Goal: Task Accomplishment & Management: Use online tool/utility

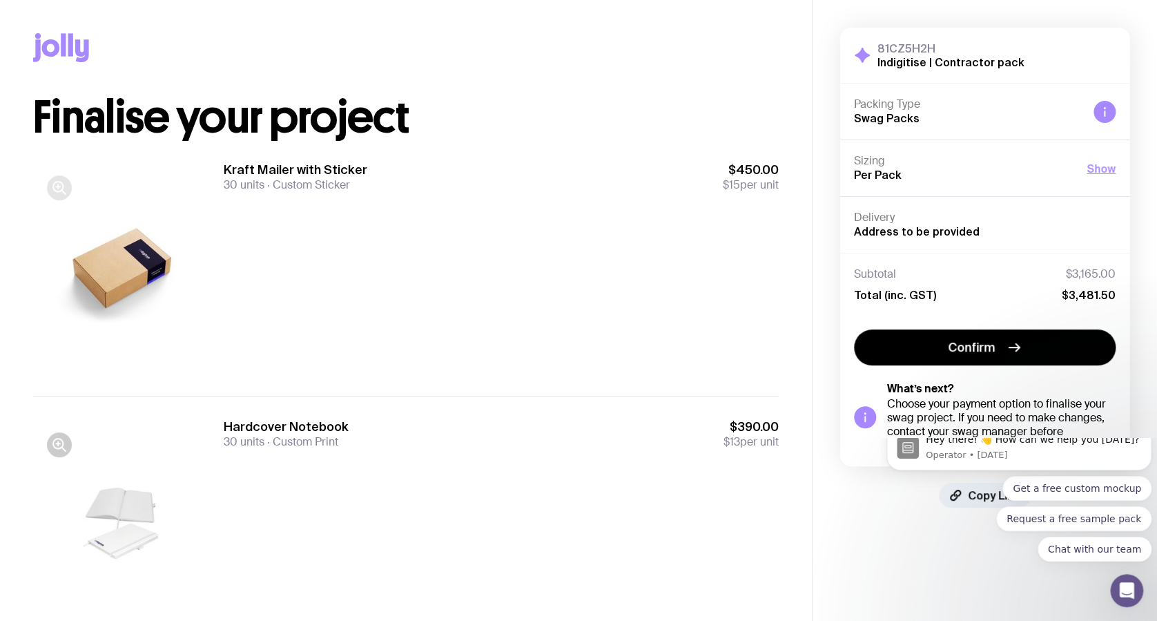
click at [61, 184] on icon "button" at bounding box center [59, 187] width 17 height 17
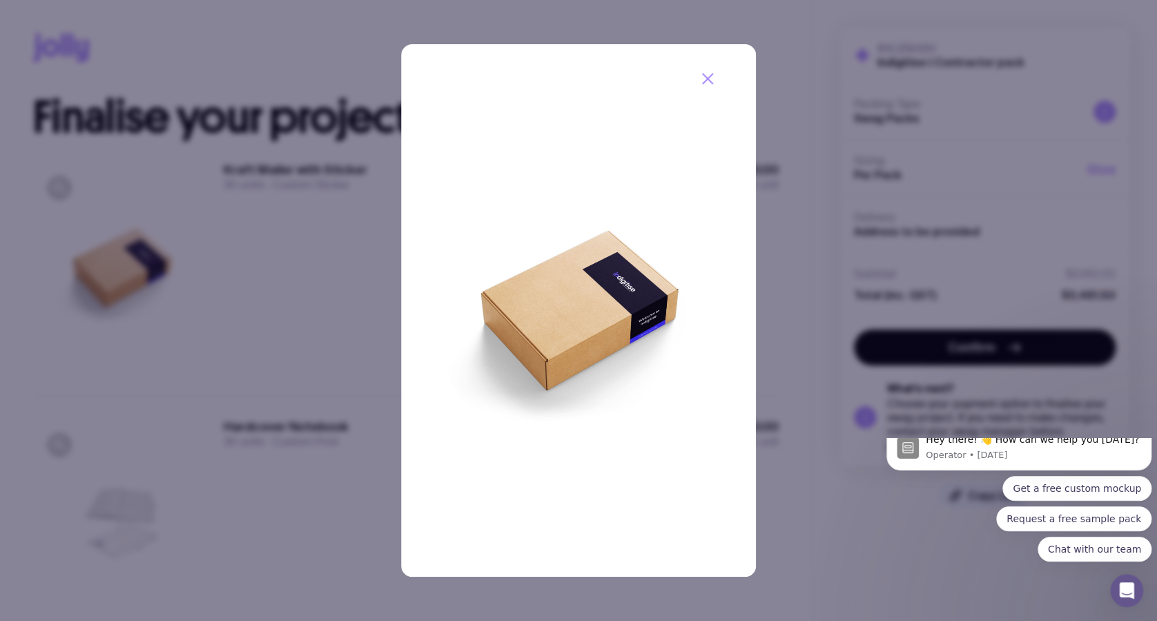
click at [707, 75] on icon "button" at bounding box center [707, 78] width 17 height 17
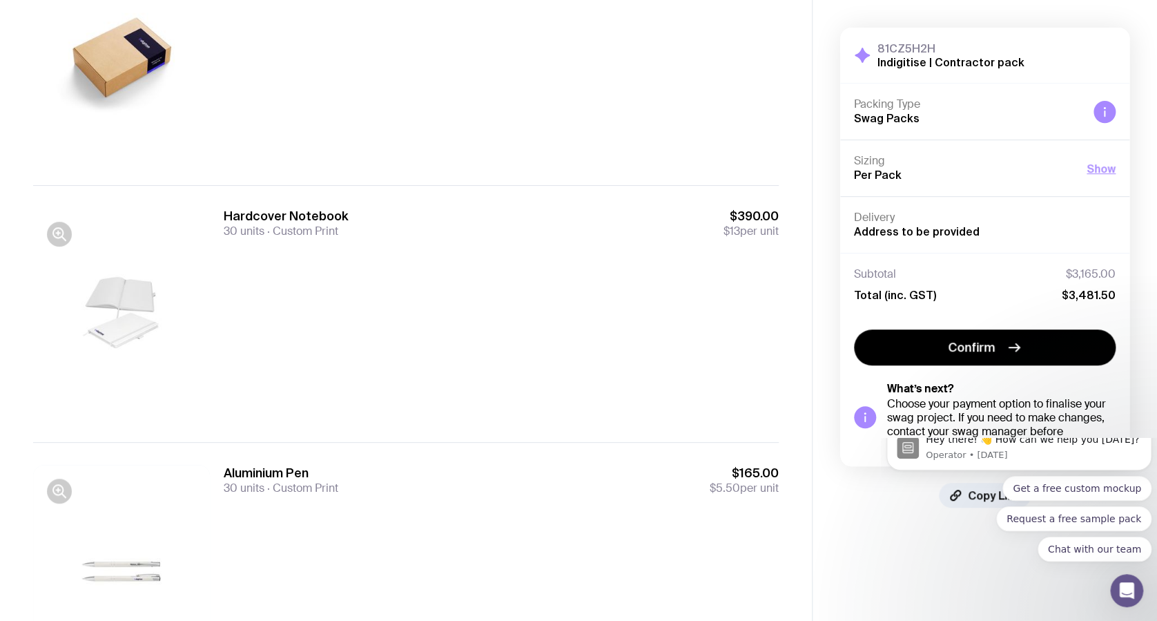
scroll to position [276, 0]
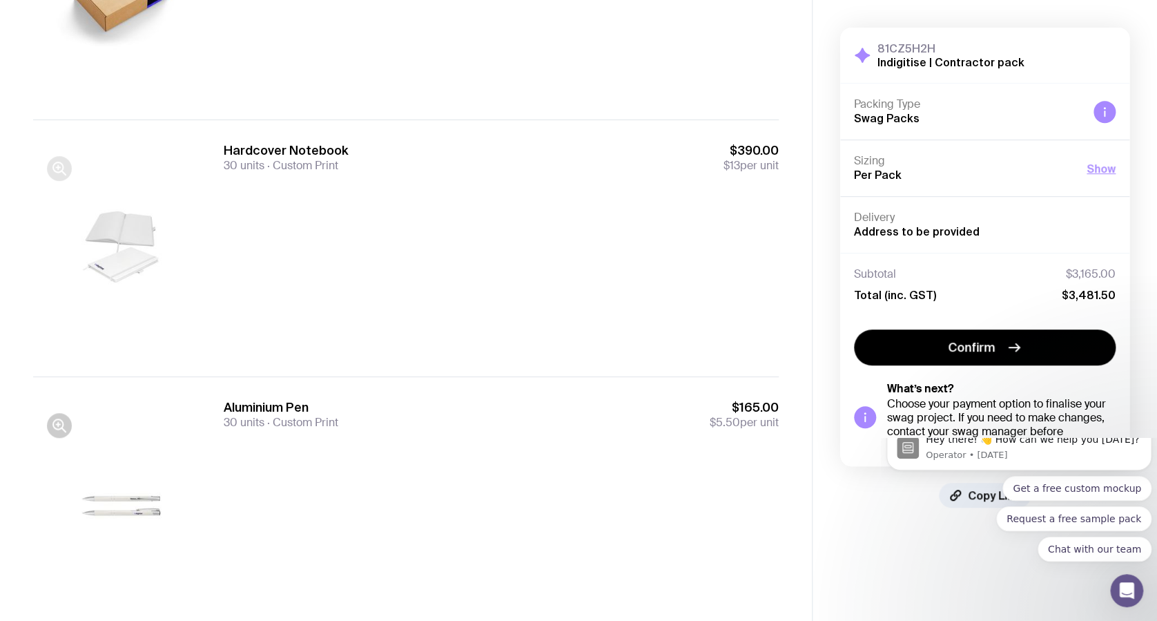
click at [54, 171] on icon "button" at bounding box center [59, 168] width 17 height 17
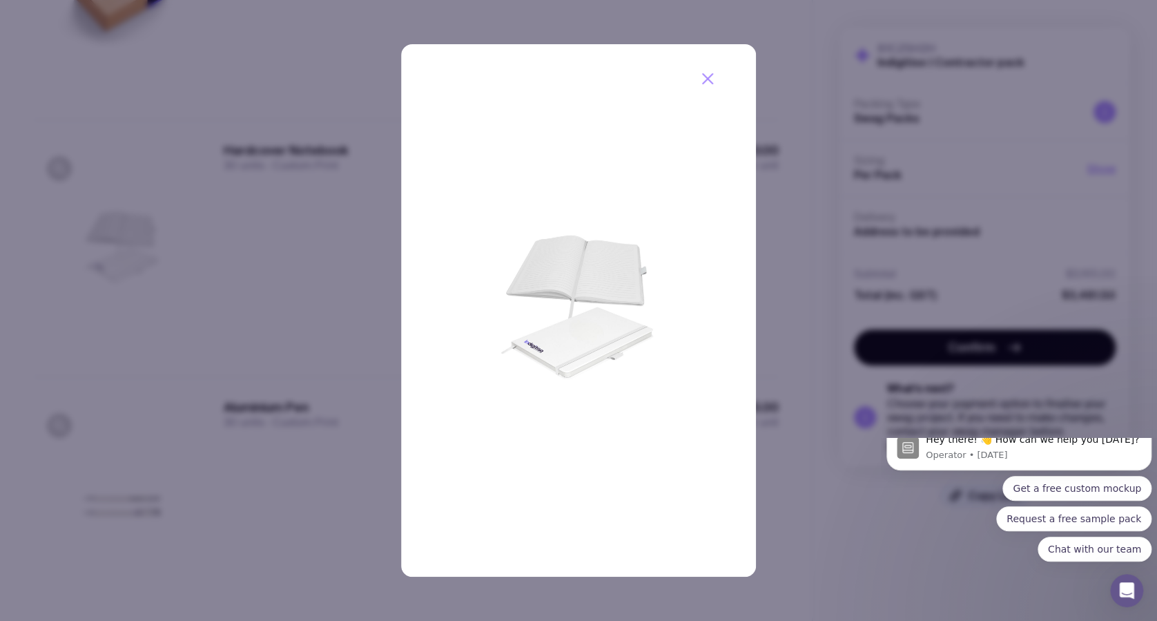
click at [706, 78] on icon "button" at bounding box center [708, 79] width 10 height 10
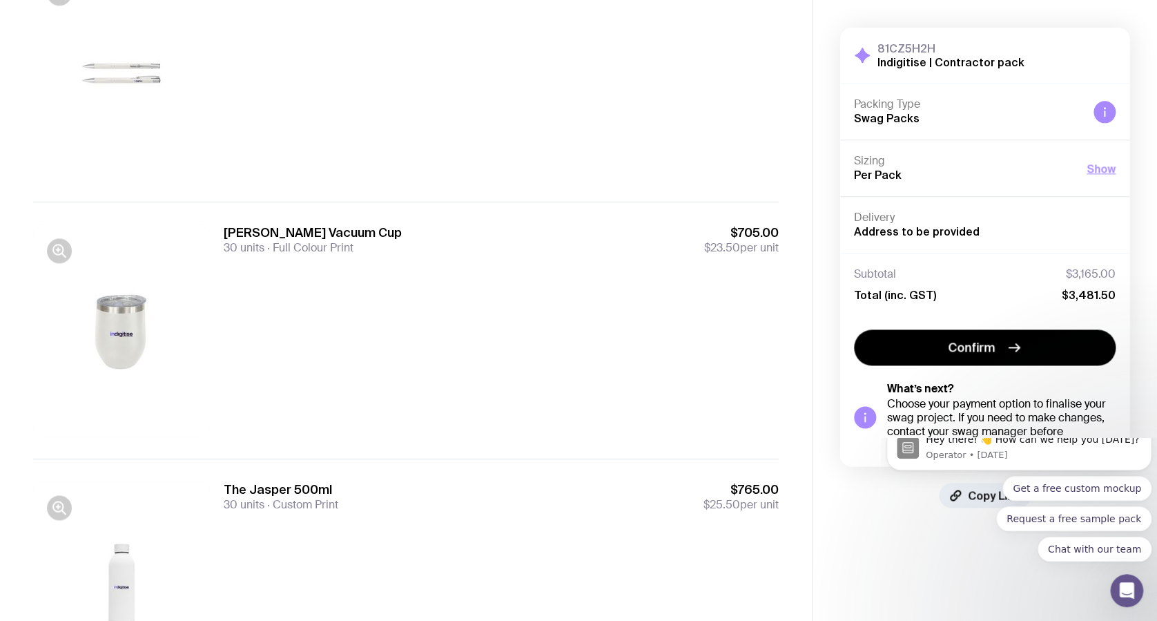
scroll to position [736, 0]
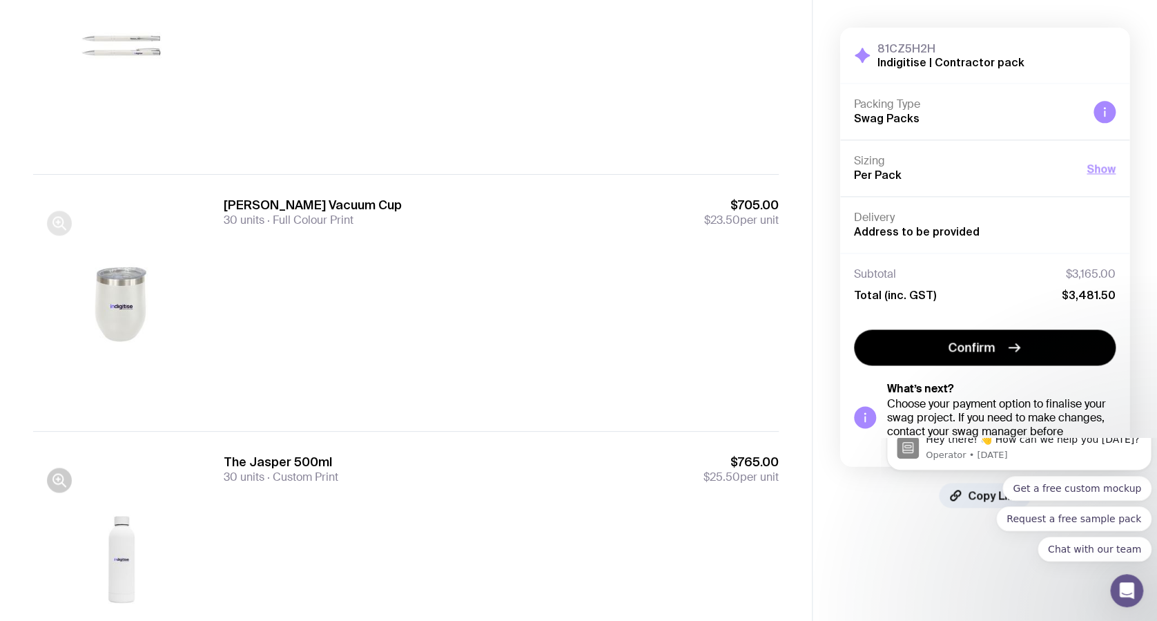
click at [57, 218] on icon "button" at bounding box center [59, 223] width 17 height 17
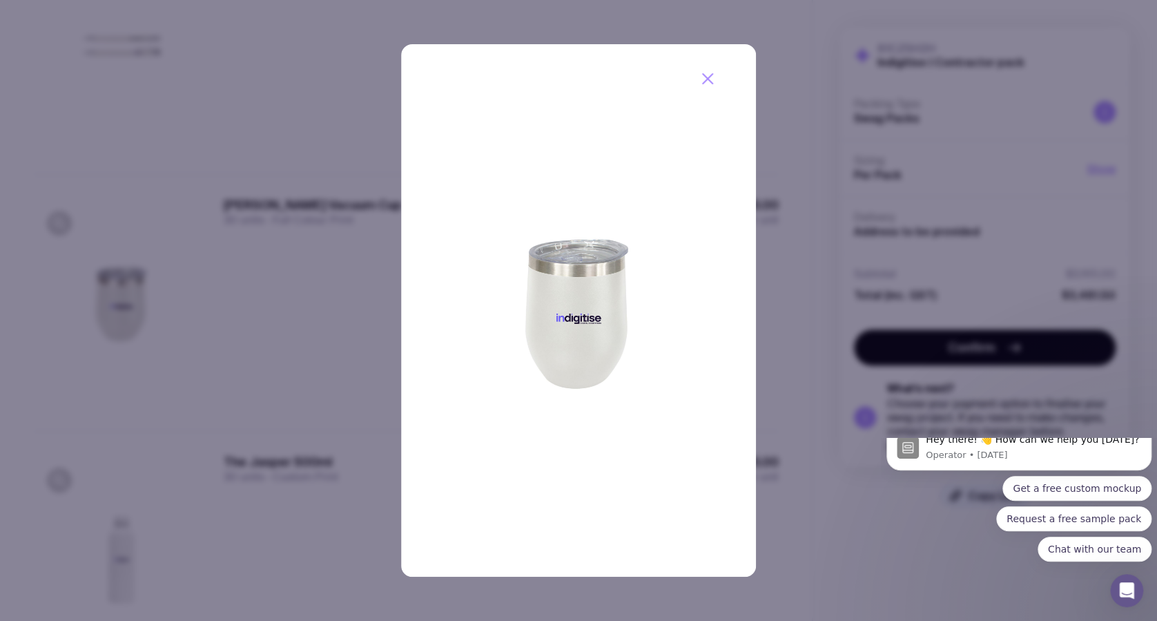
click at [714, 74] on icon "button" at bounding box center [707, 78] width 17 height 17
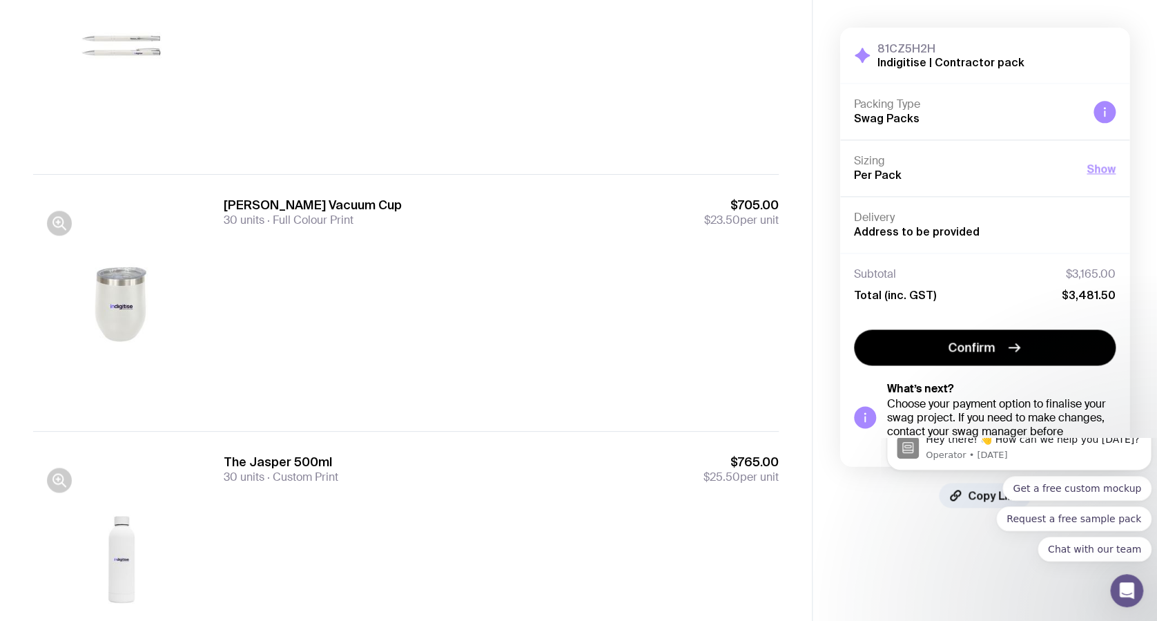
scroll to position [1012, 0]
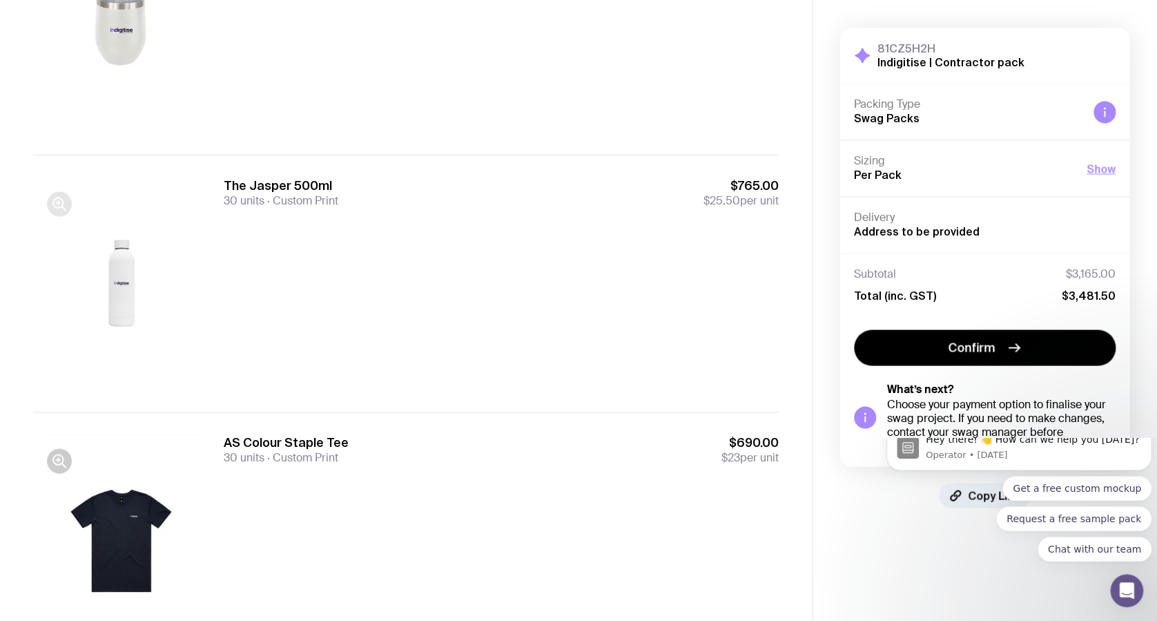
click at [59, 205] on icon "button" at bounding box center [59, 203] width 17 height 17
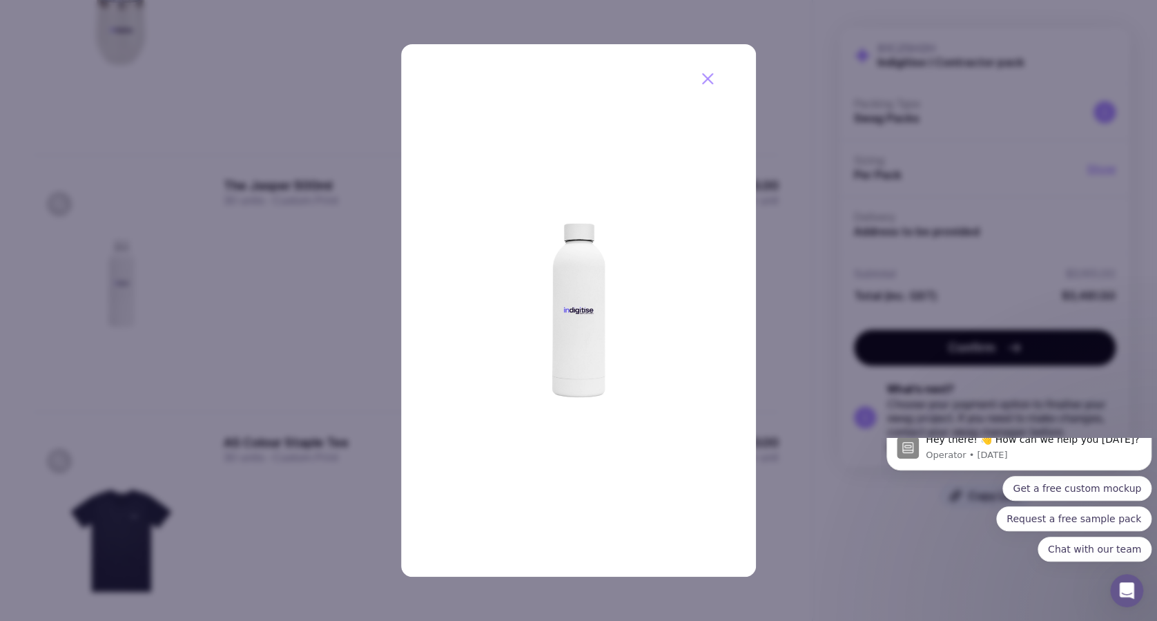
click at [712, 74] on icon "button" at bounding box center [708, 79] width 10 height 10
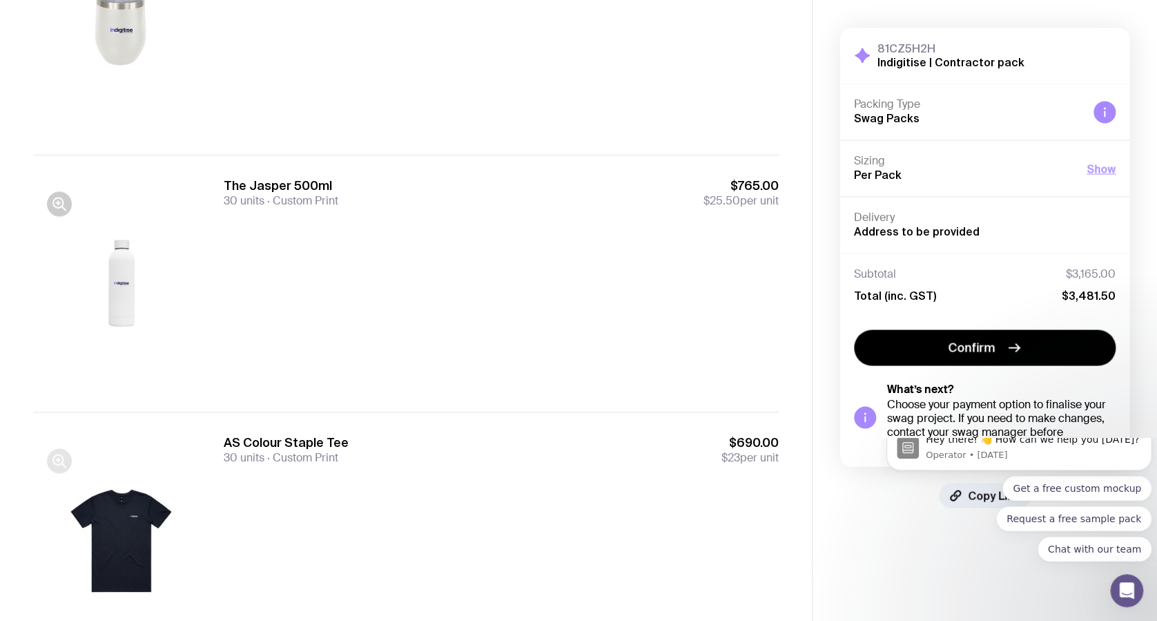
click at [52, 457] on icon "button" at bounding box center [59, 460] width 17 height 17
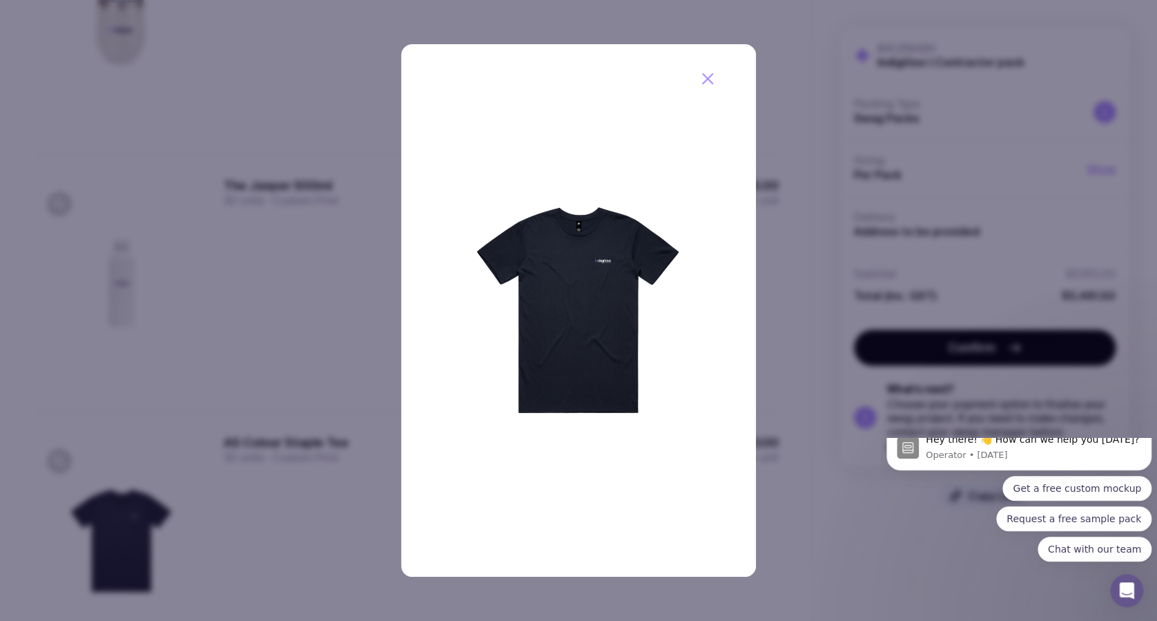
click at [710, 77] on icon "button" at bounding box center [707, 78] width 17 height 17
